Goal: Find specific page/section: Find specific page/section

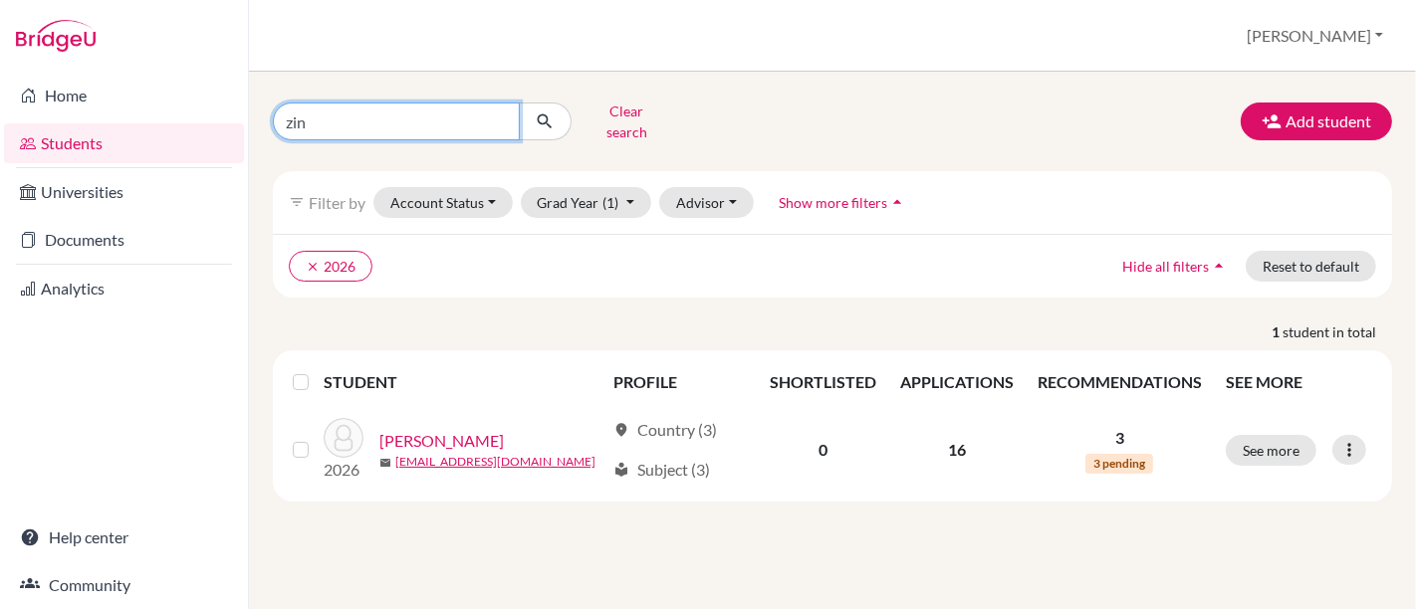
click at [420, 118] on input "zin" at bounding box center [396, 122] width 247 height 38
type input "z"
type input "black"
click button "submit" at bounding box center [545, 122] width 53 height 38
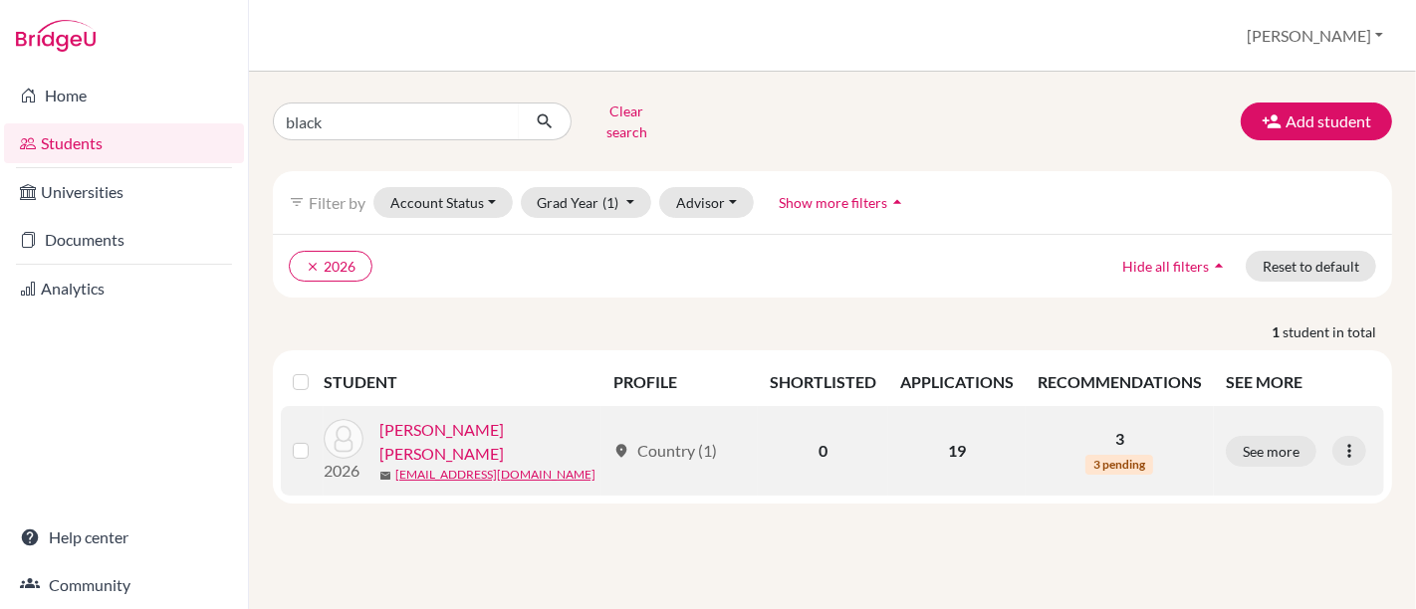
click at [480, 419] on link "[PERSON_NAME] [PERSON_NAME]" at bounding box center [491, 442] width 225 height 48
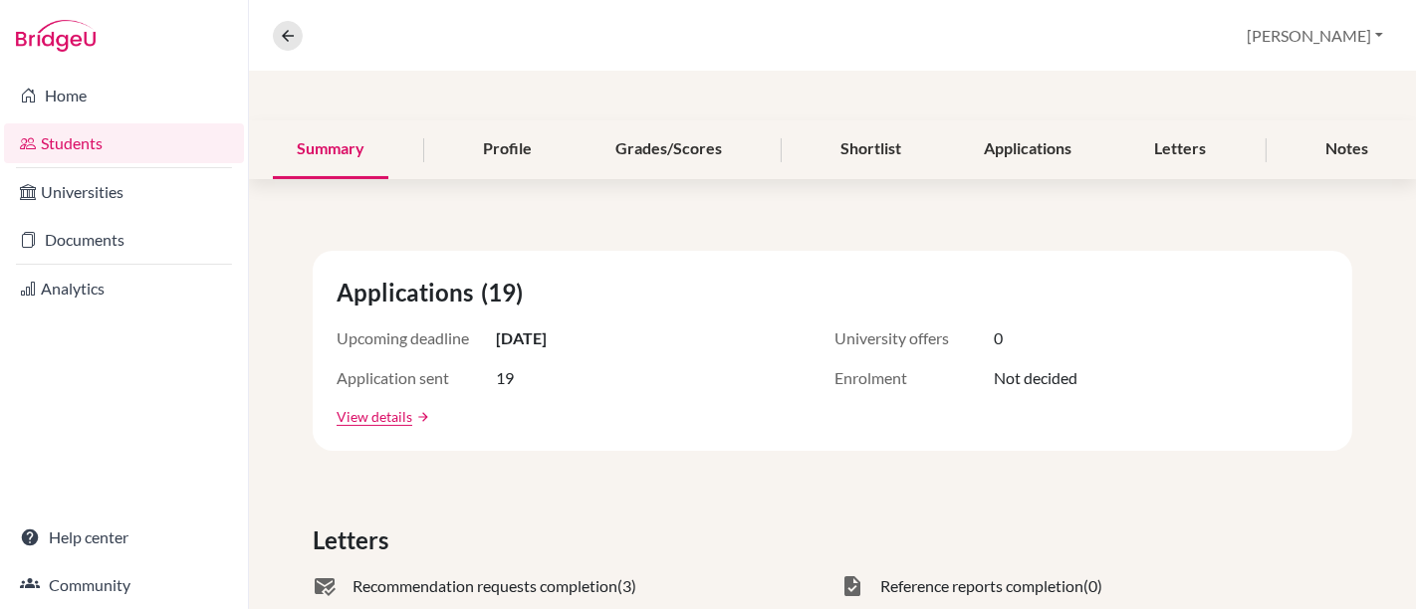
scroll to position [194, 0]
click at [1021, 140] on div "Applications" at bounding box center [1027, 148] width 135 height 59
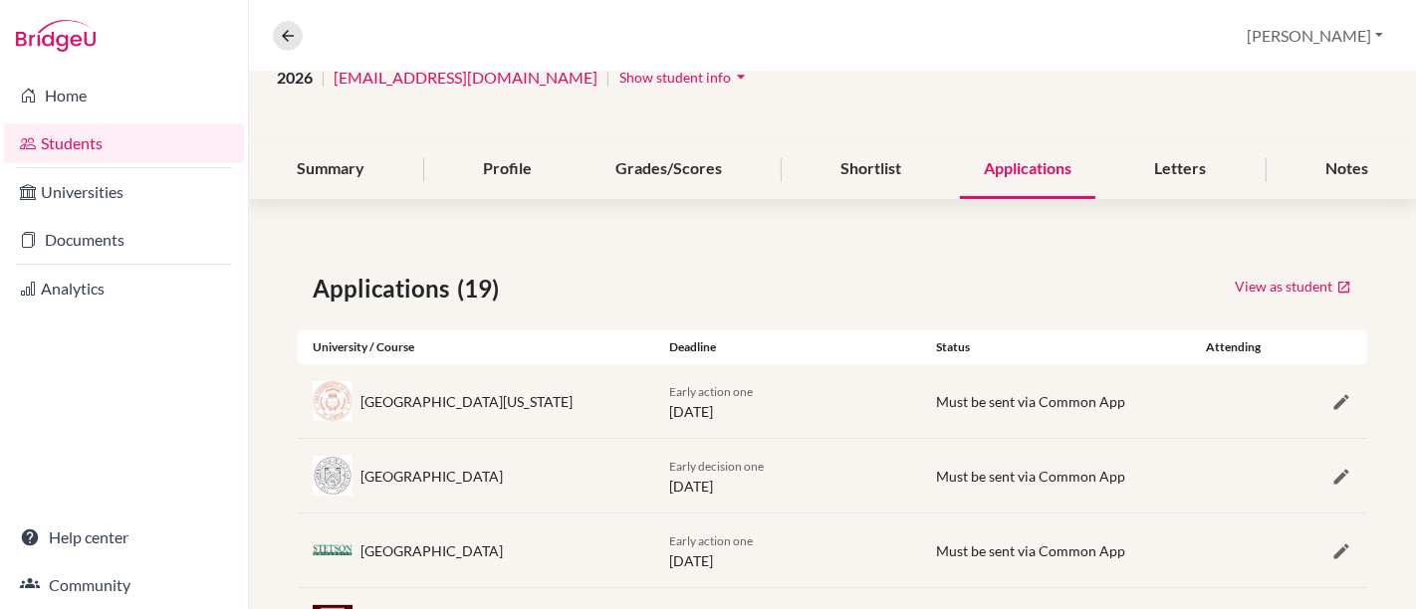
scroll to position [167, 0]
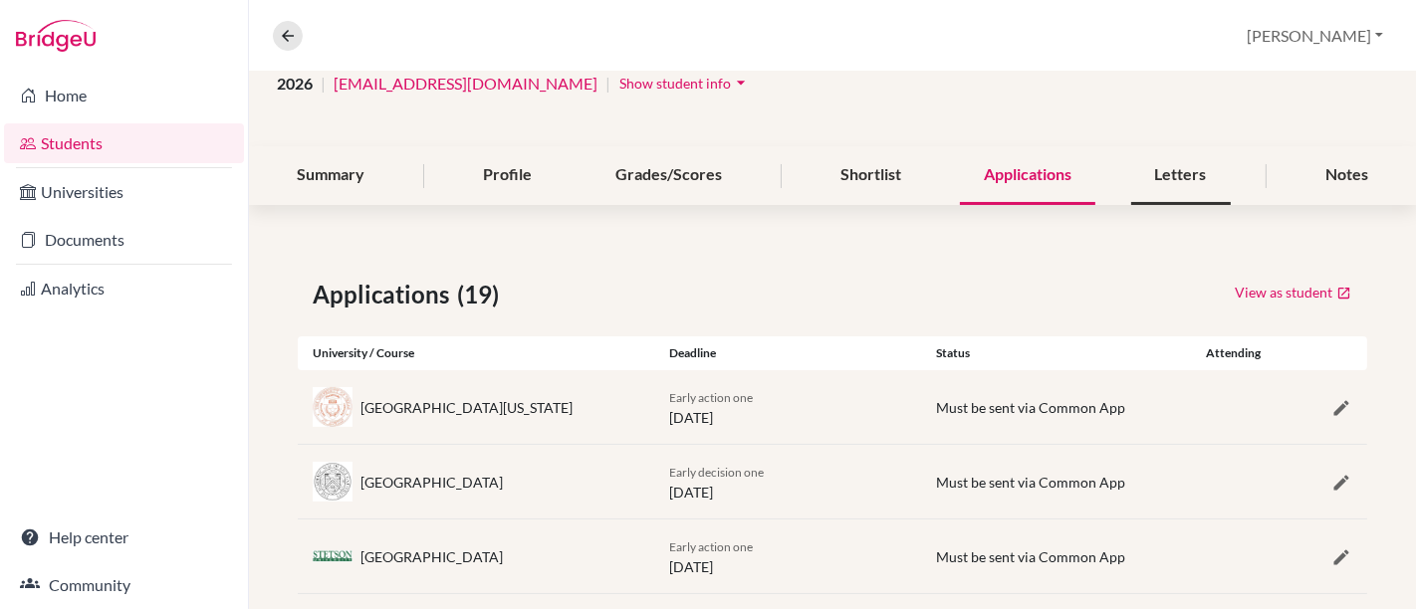
click at [1157, 180] on div "Letters" at bounding box center [1181, 175] width 100 height 59
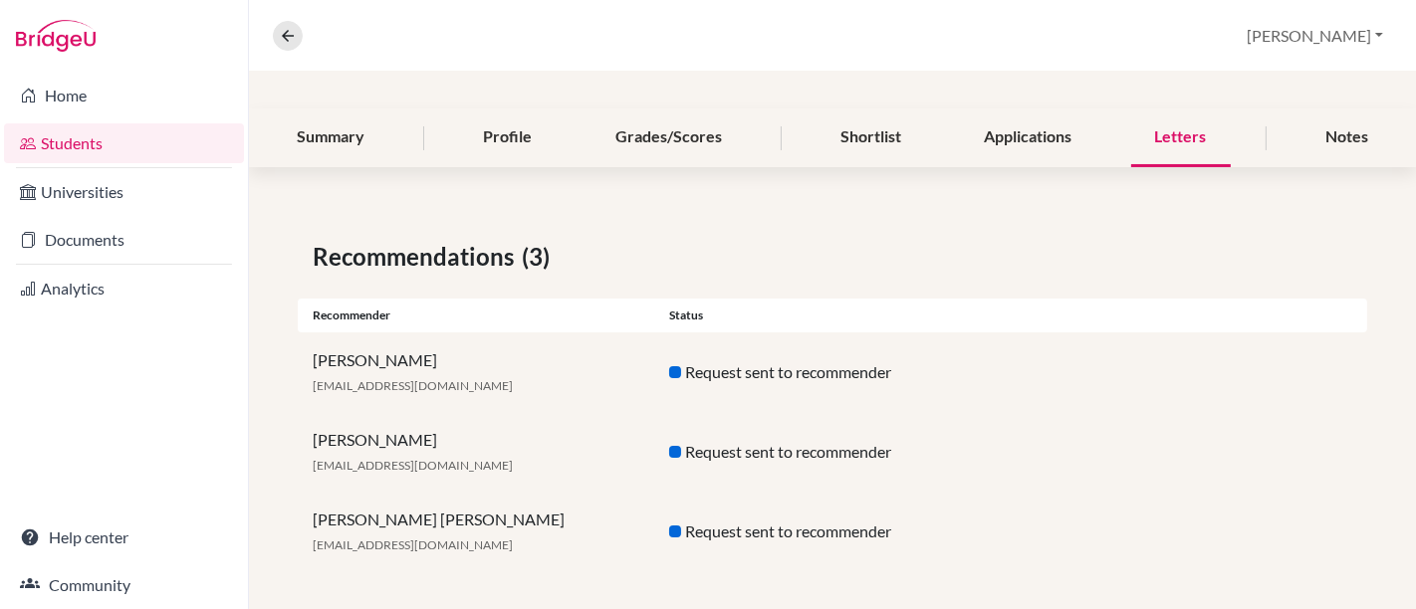
scroll to position [213, 0]
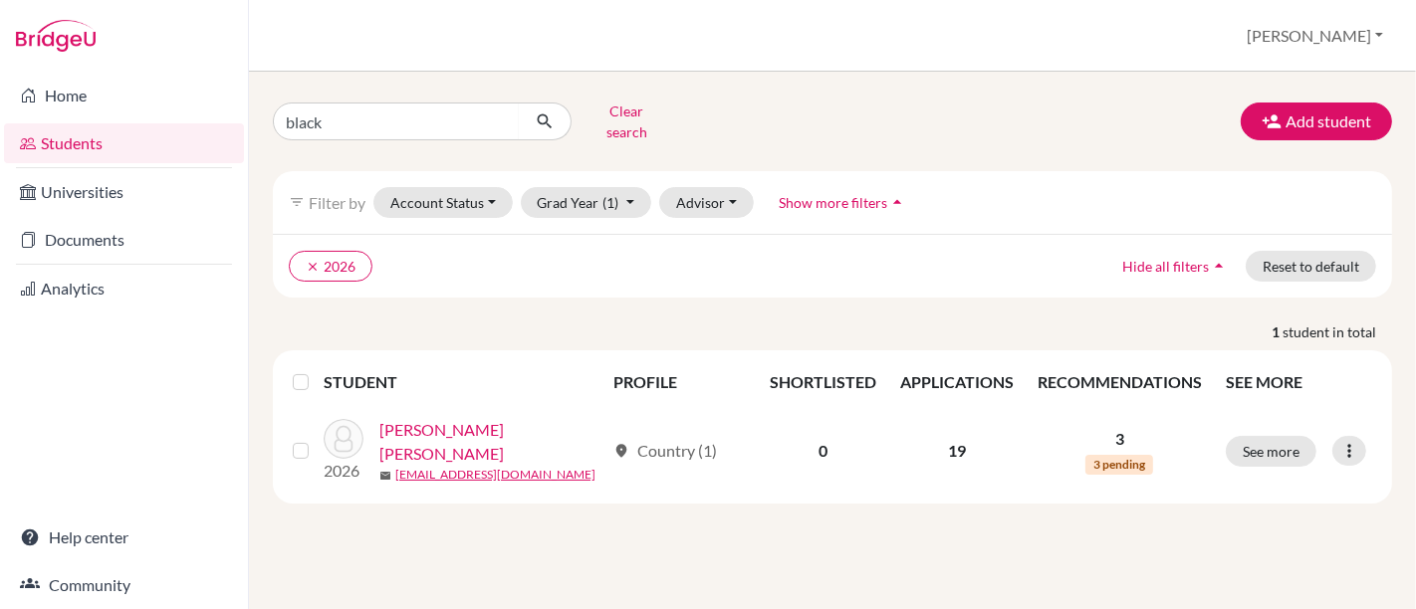
click at [96, 144] on link "Students" at bounding box center [124, 143] width 240 height 40
